Goal: Task Accomplishment & Management: Use online tool/utility

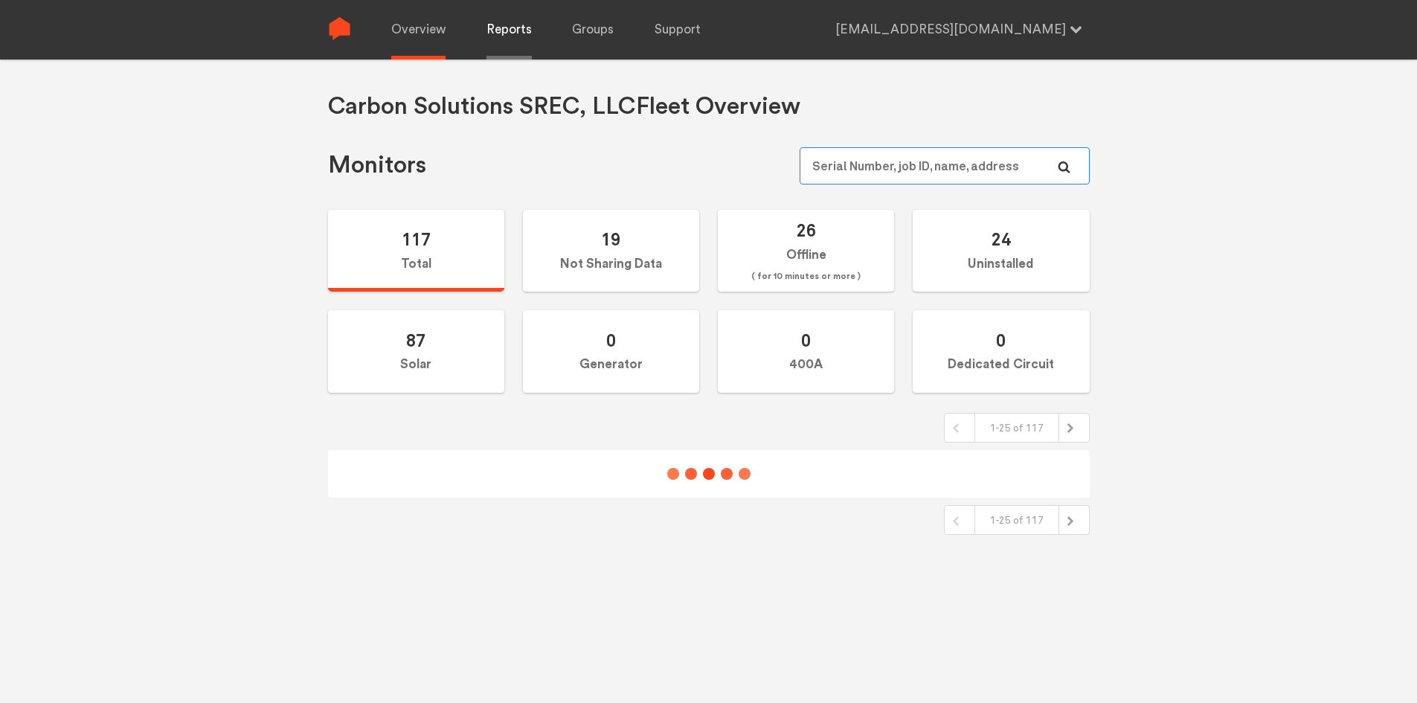
type input "[EMAIL_ADDRESS][DOMAIN_NAME]"
click at [518, 41] on link "Reports" at bounding box center [508, 29] width 45 height 59
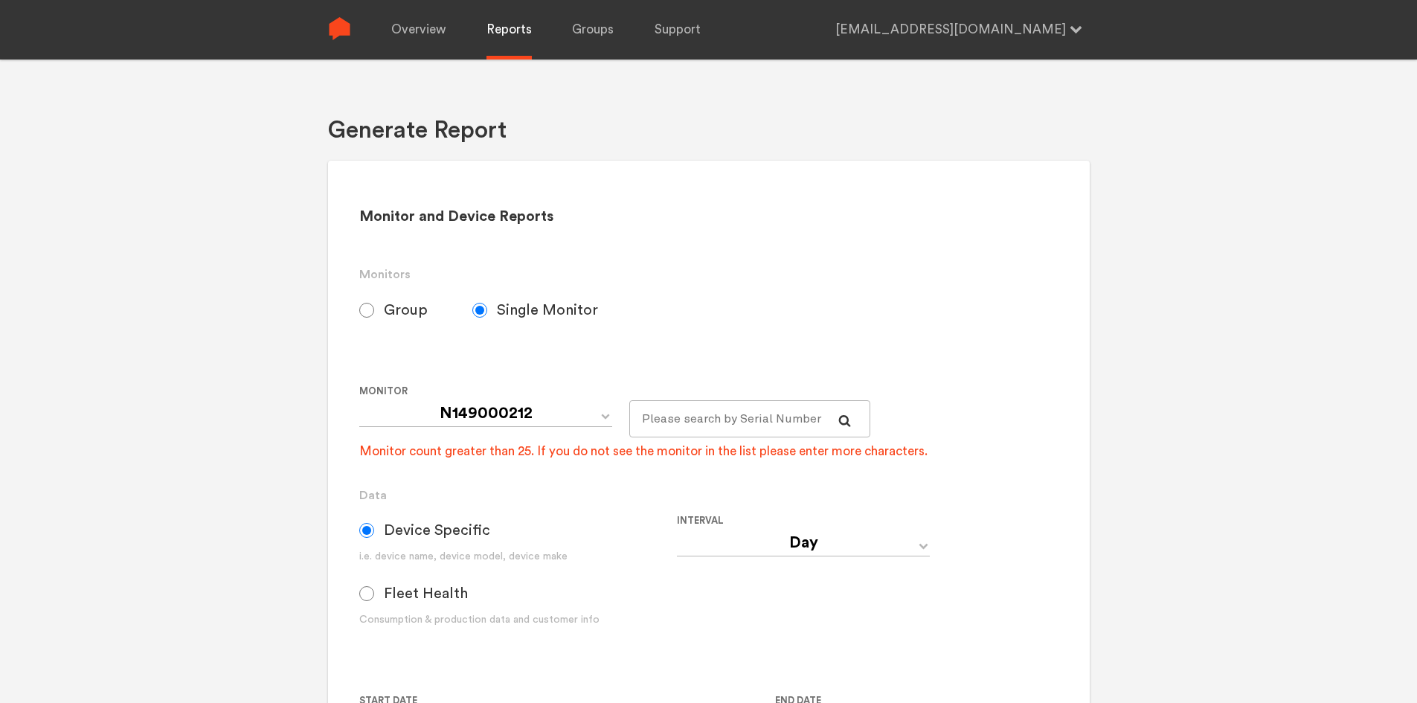
select select "Default_Carbon Solutions SREC, LLC"
click at [367, 315] on input "Group" at bounding box center [366, 310] width 15 height 15
radio input "true"
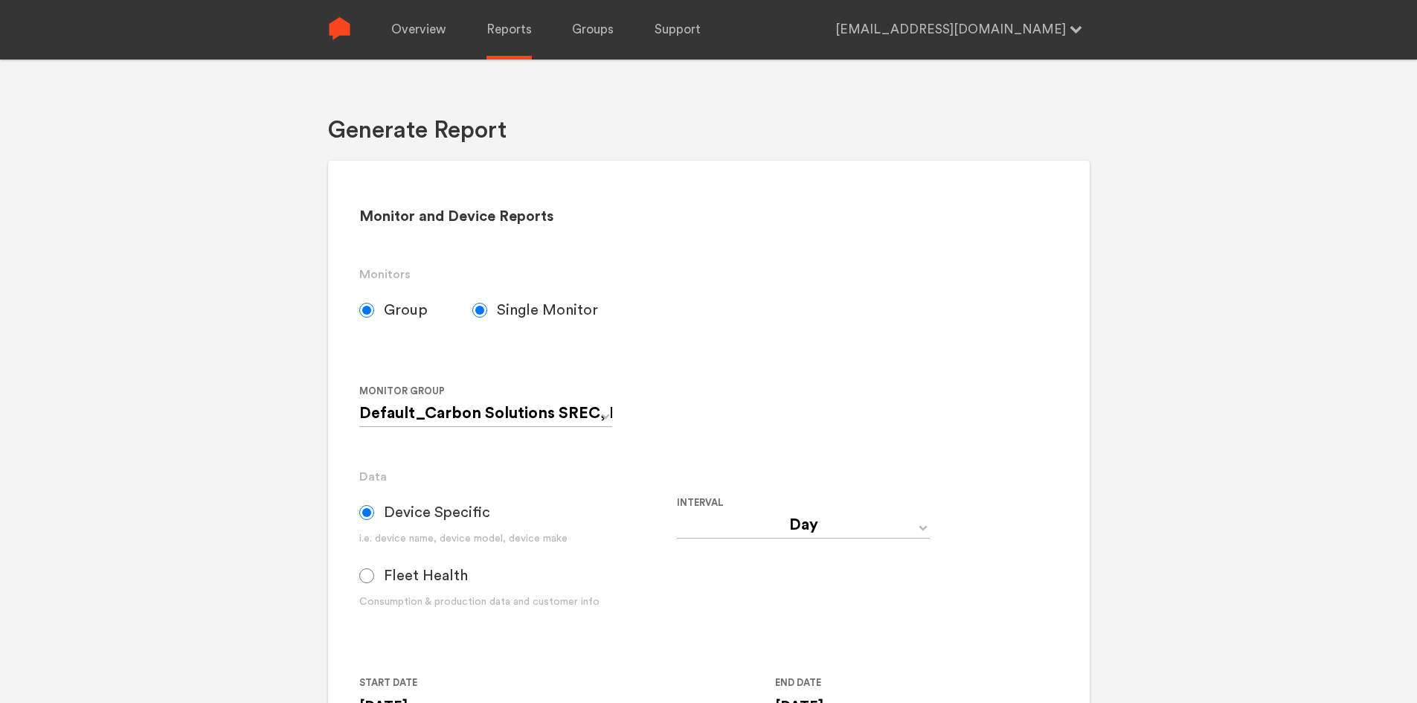
radio input "false"
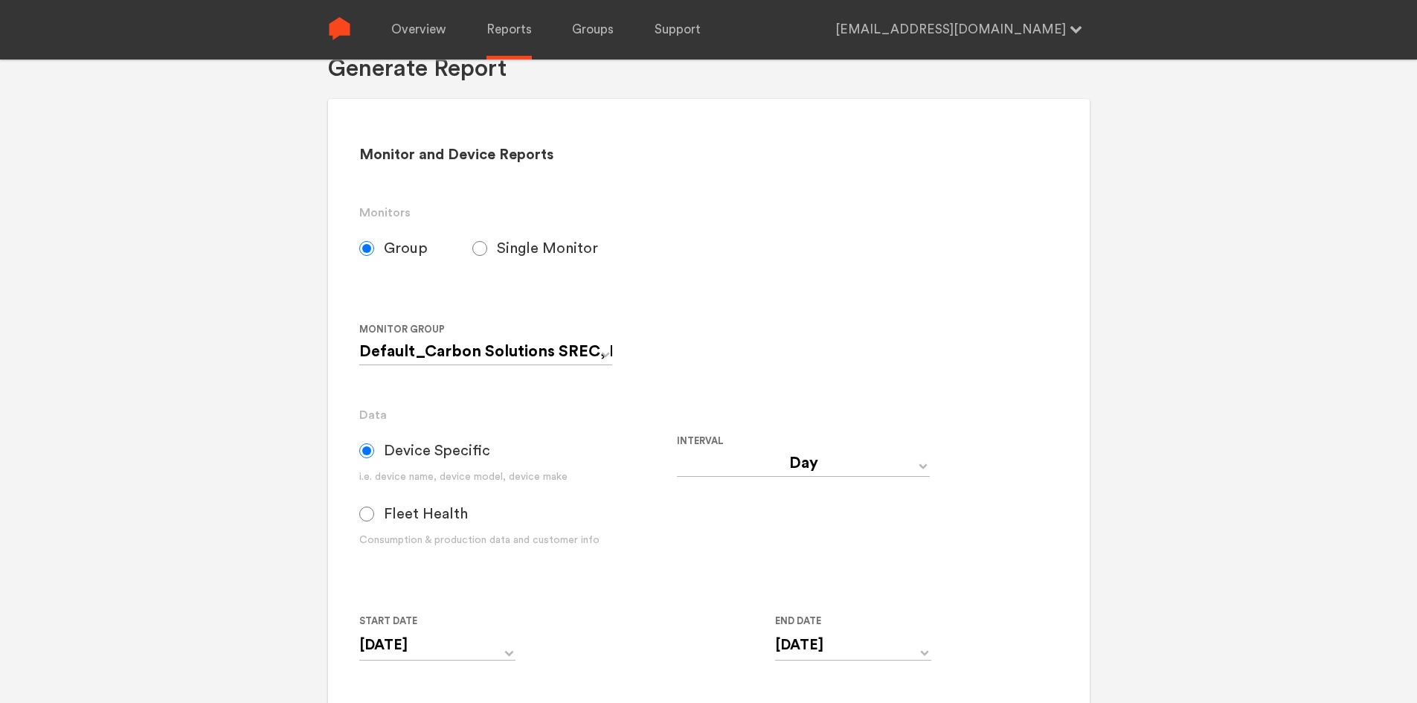
scroll to position [74, 0]
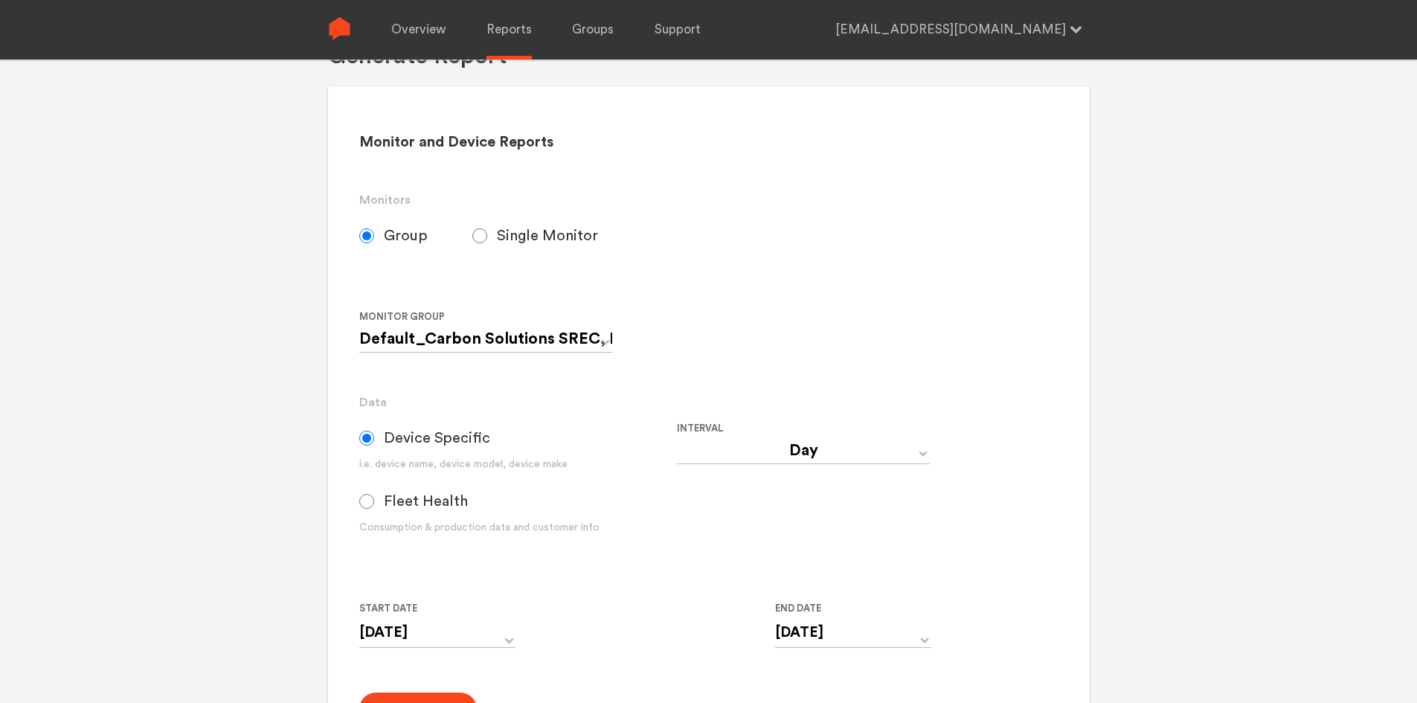
click at [361, 501] on input "Fleet Health" at bounding box center [366, 501] width 15 height 15
radio input "true"
radio input "false"
click at [502, 634] on input "[DATE]" at bounding box center [437, 632] width 156 height 30
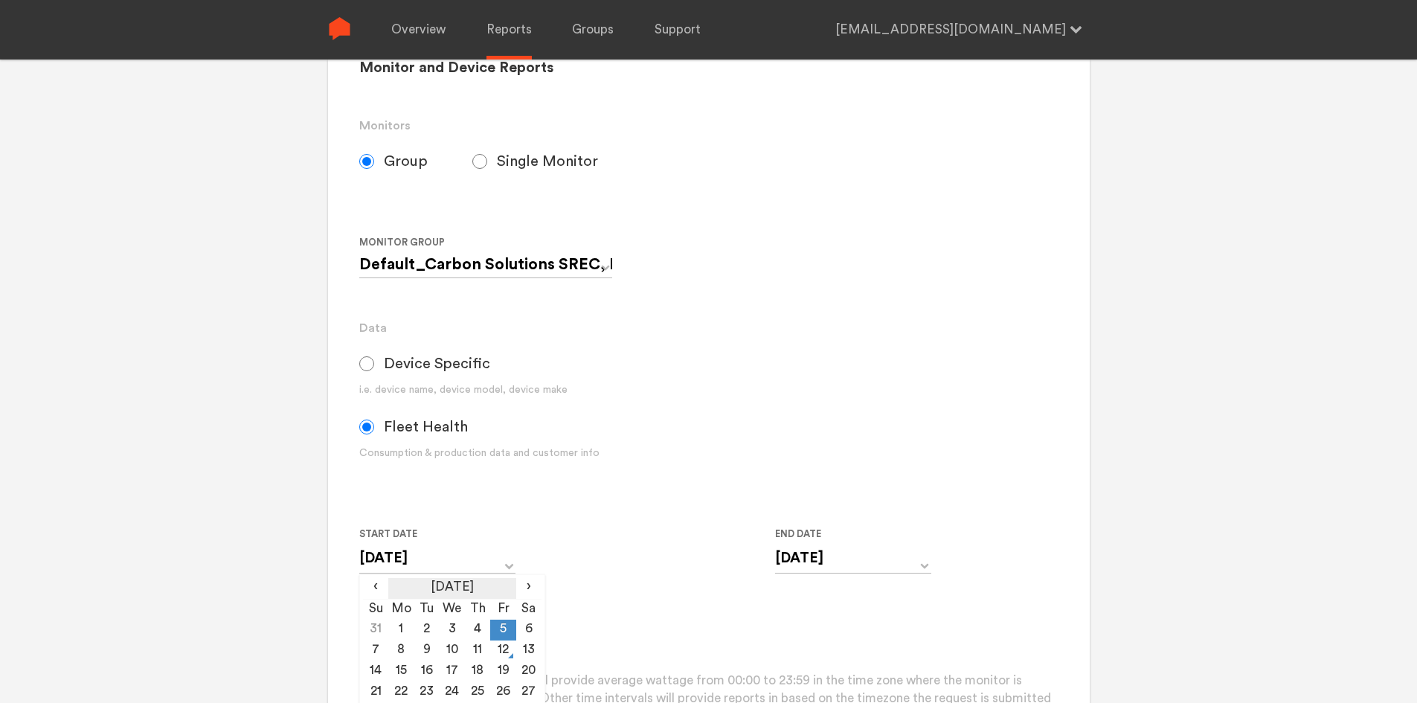
click at [447, 590] on th "[DATE]" at bounding box center [451, 588] width 127 height 21
click at [449, 586] on th "2025" at bounding box center [452, 588] width 159 height 21
click at [466, 617] on td "2021" at bounding box center [474, 617] width 45 height 37
click at [386, 619] on td "Jan" at bounding box center [385, 617] width 45 height 37
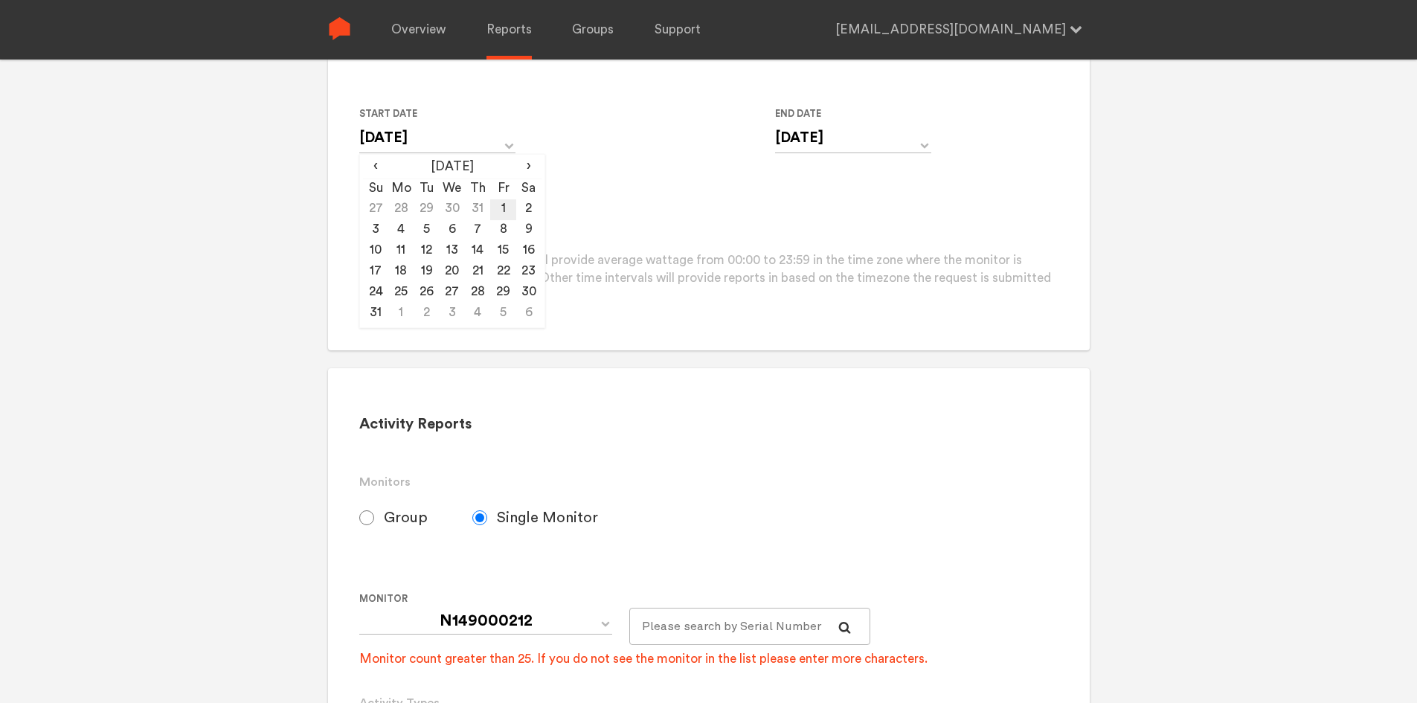
scroll to position [595, 0]
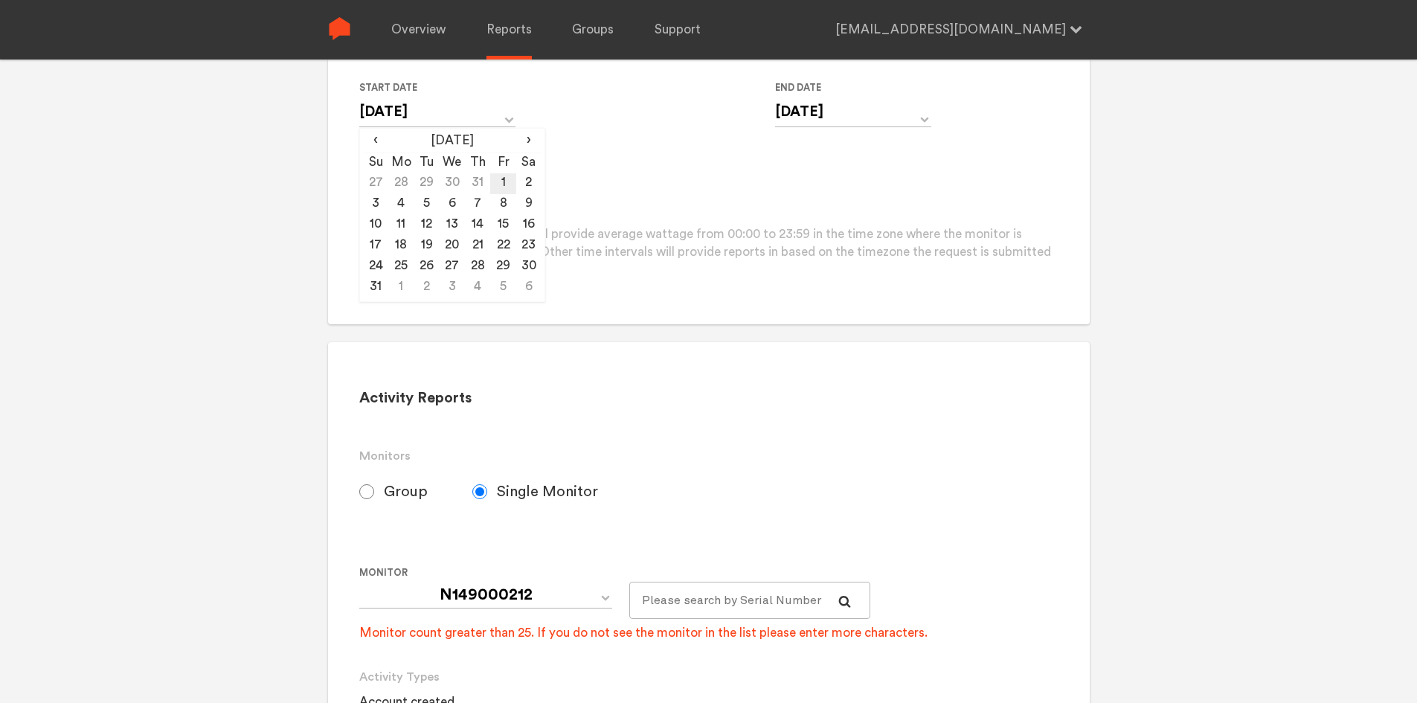
click at [498, 263] on td "29" at bounding box center [502, 267] width 25 height 21
click at [504, 183] on td "1" at bounding box center [502, 183] width 25 height 21
type input "[DATE]"
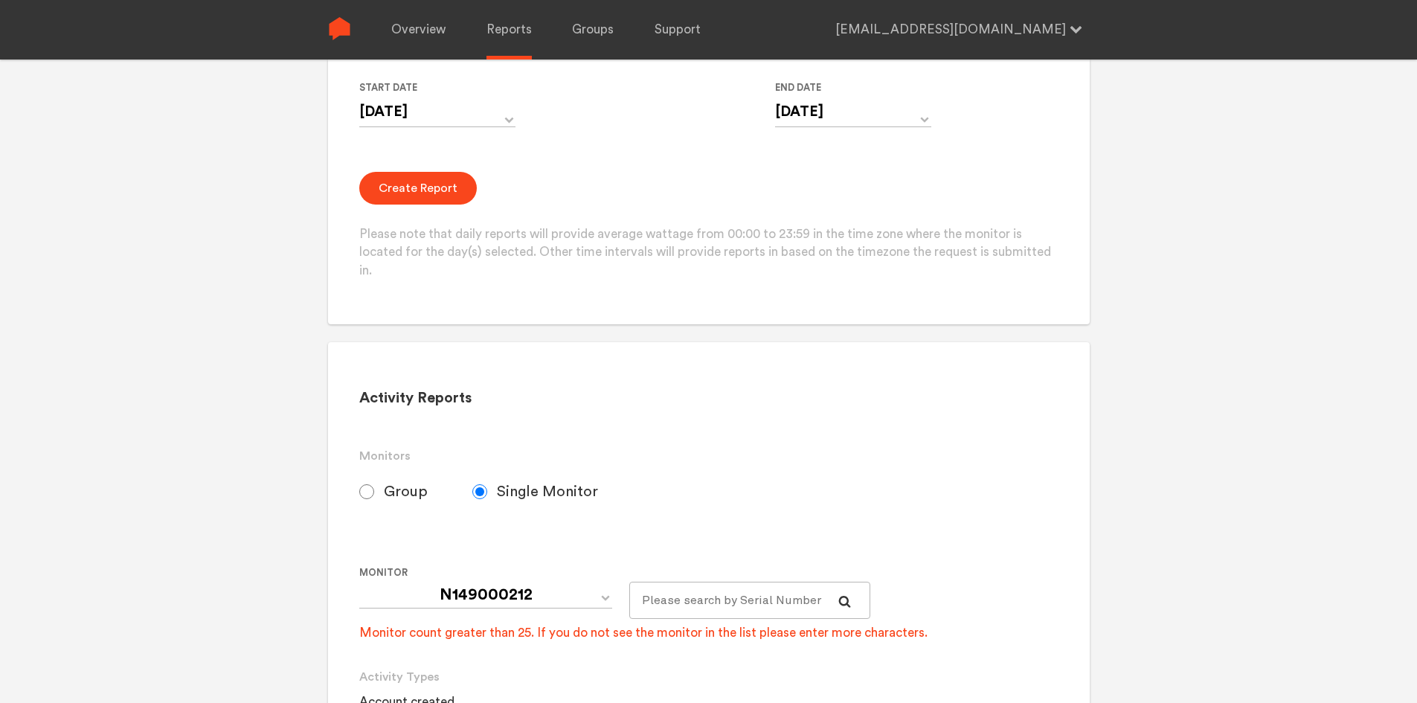
click at [437, 184] on button "Create Report" at bounding box center [418, 188] width 118 height 33
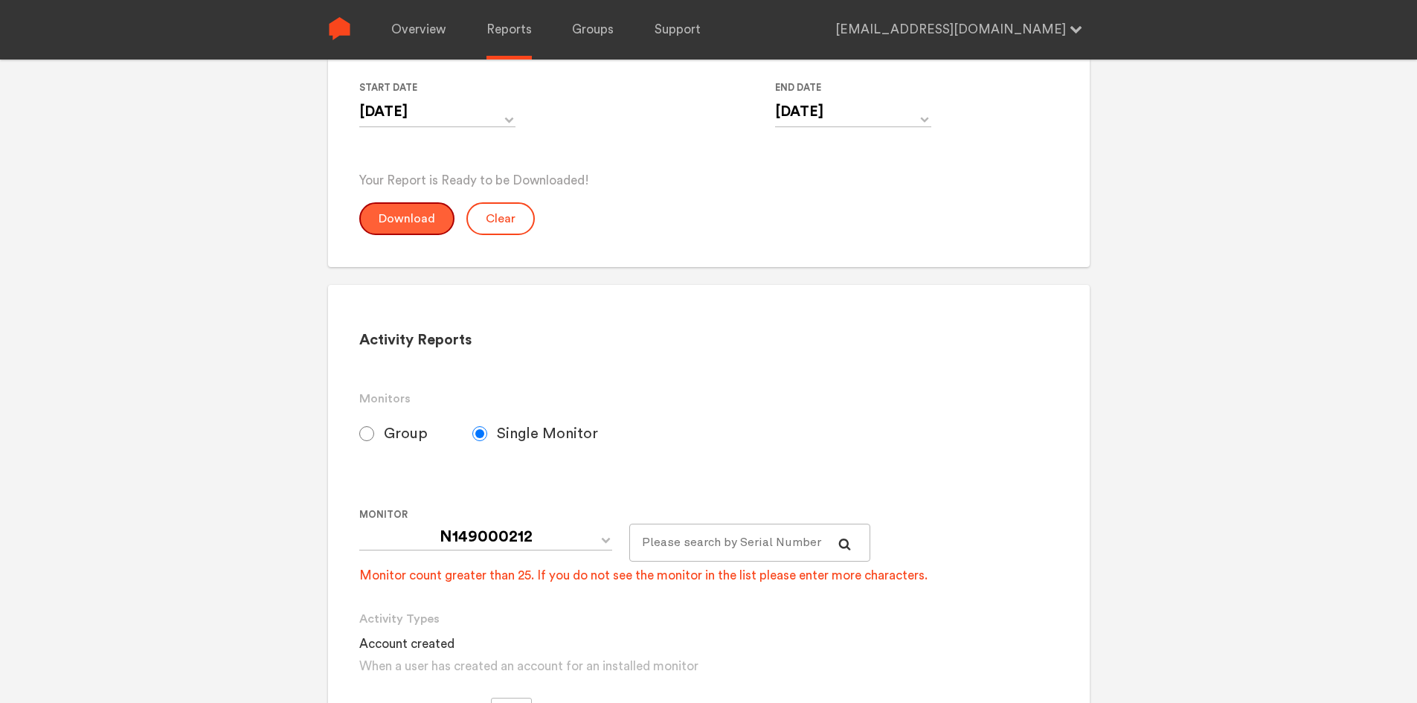
click at [425, 216] on button "Download" at bounding box center [406, 218] width 95 height 33
